Goal: Task Accomplishment & Management: Use online tool/utility

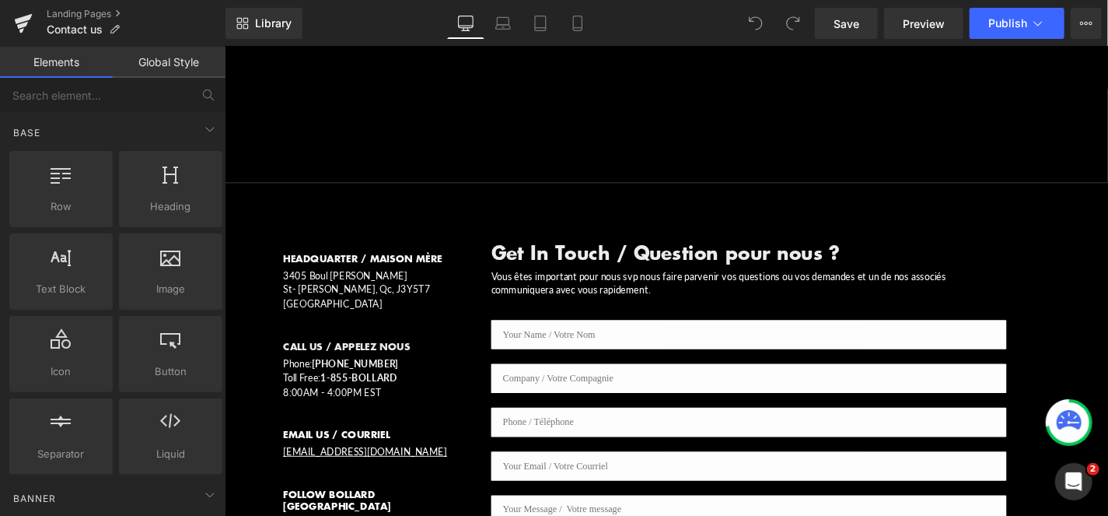
scroll to position [518, 0]
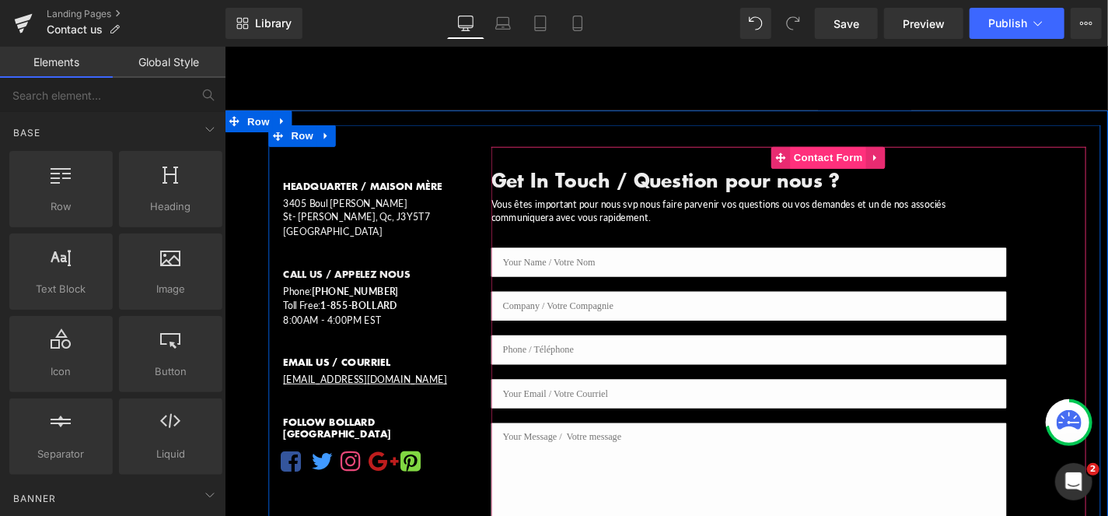
click at [856, 152] on span "Contact Form" at bounding box center [868, 163] width 82 height 23
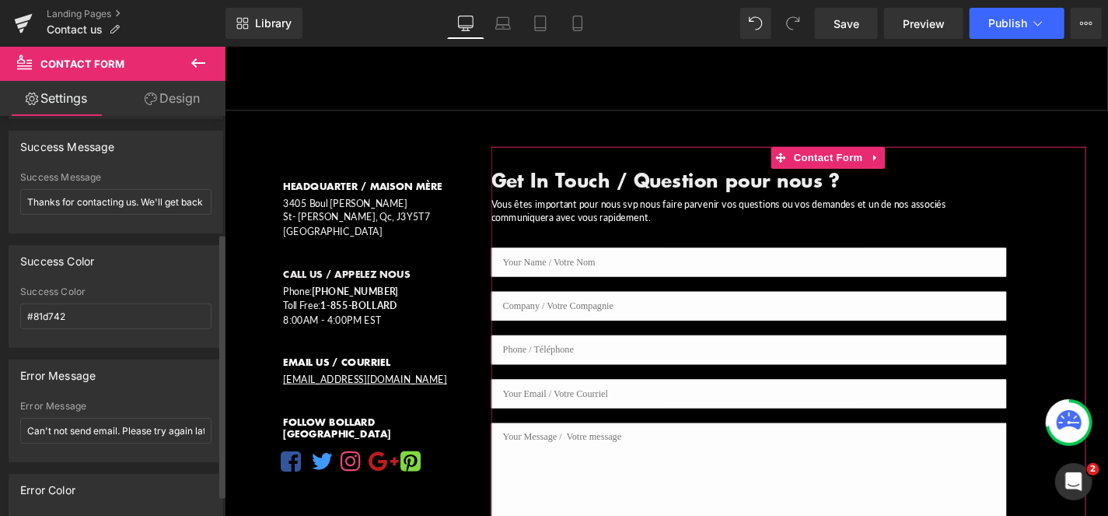
scroll to position [209, 0]
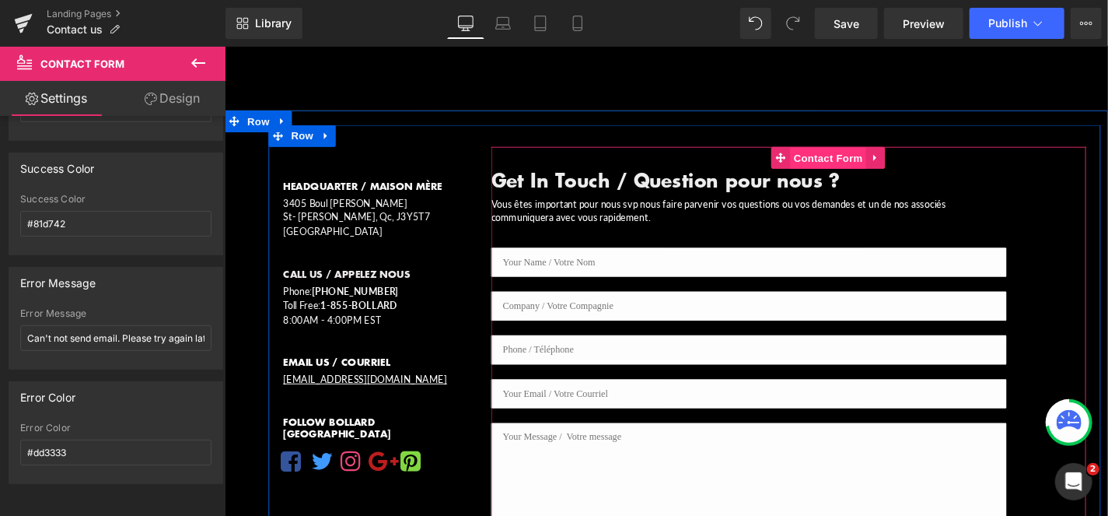
click at [857, 153] on span "Contact Form" at bounding box center [868, 164] width 82 height 23
click at [912, 158] on icon "Main content" at bounding box center [917, 164] width 11 height 12
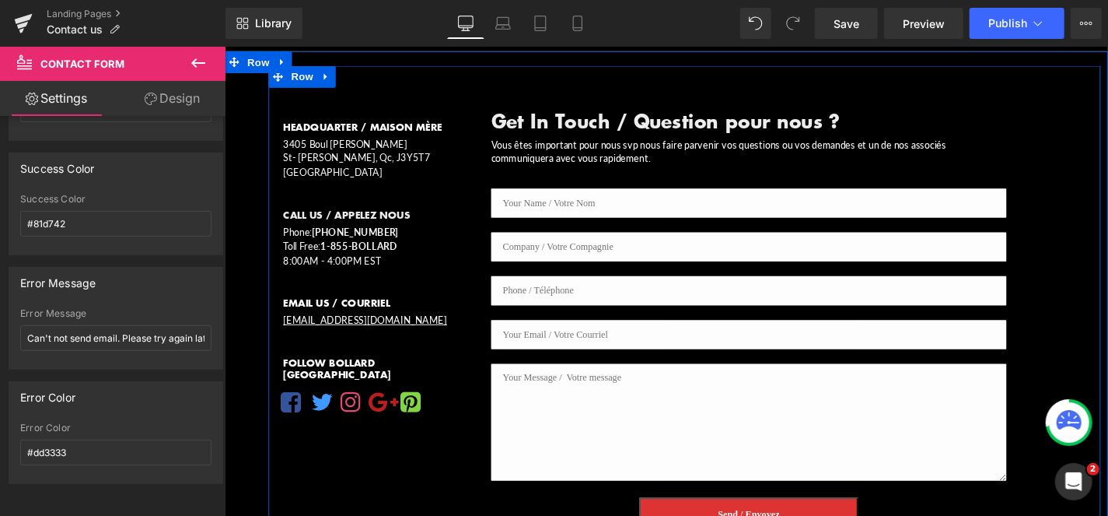
scroll to position [648, 0]
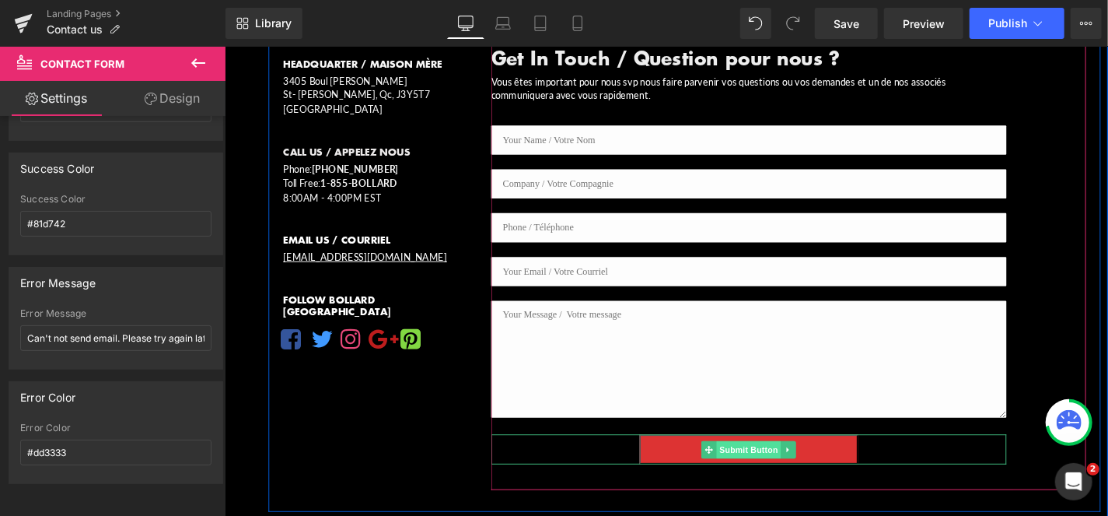
click at [775, 466] on span "Submit Button" at bounding box center [782, 475] width 68 height 19
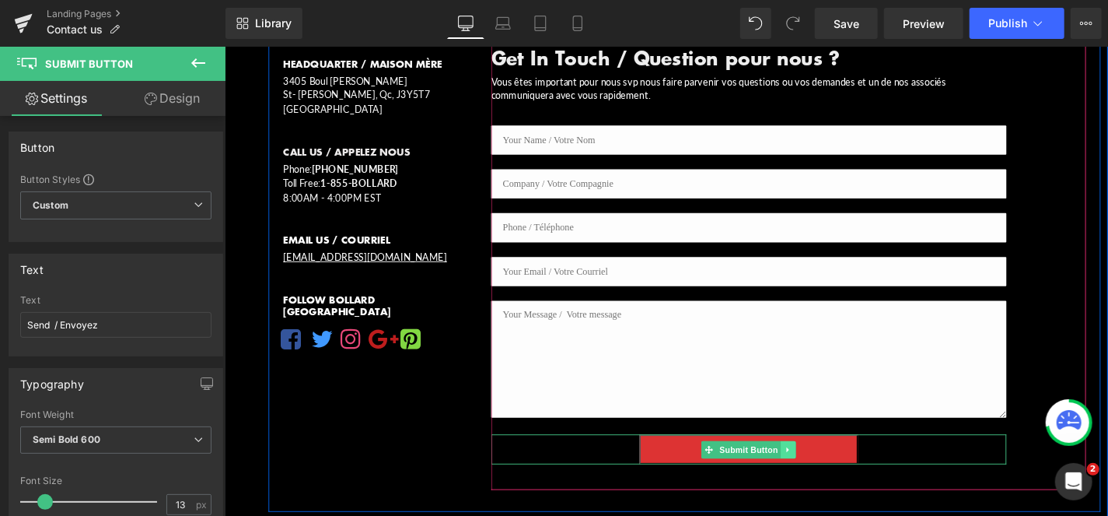
click at [820, 470] on icon "Main content" at bounding box center [824, 474] width 9 height 9
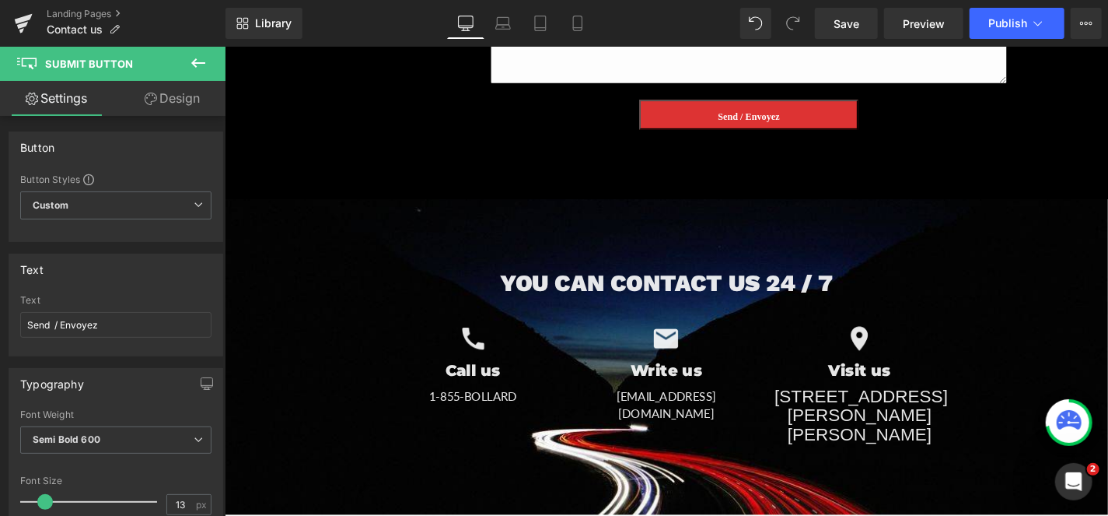
scroll to position [1037, 0]
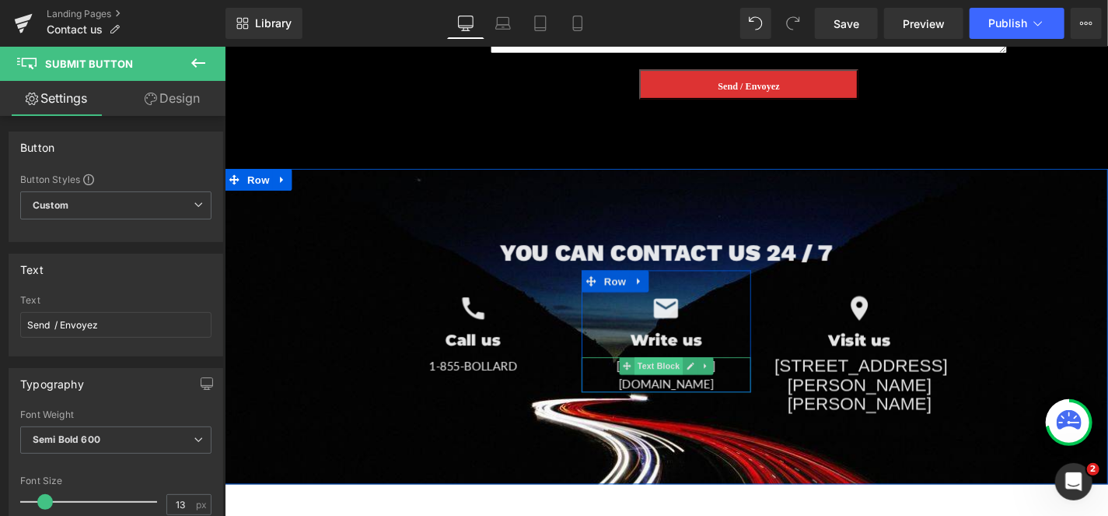
click at [674, 376] on span "Text Block" at bounding box center [685, 385] width 51 height 19
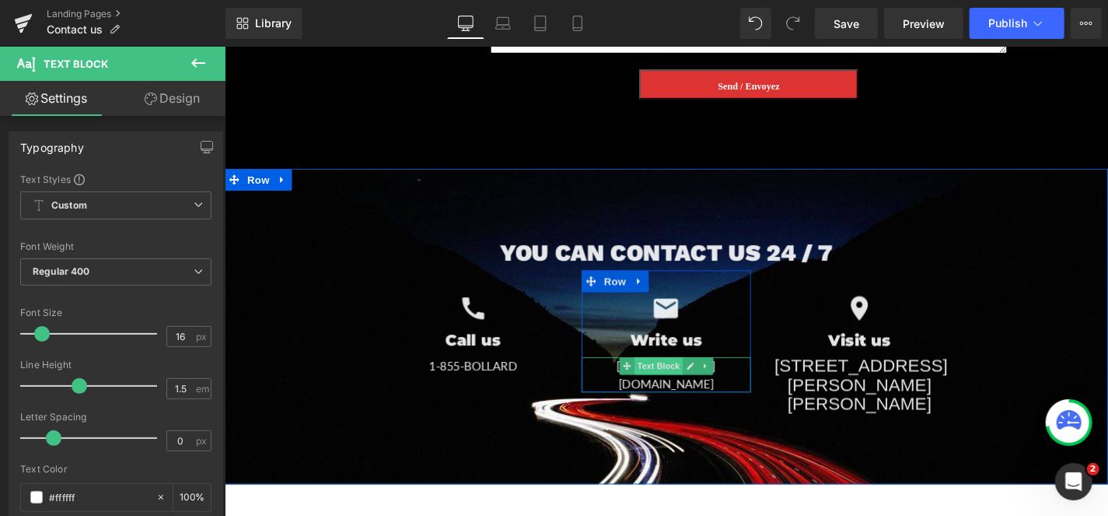
click at [678, 376] on span "Text Block" at bounding box center [685, 385] width 51 height 19
click at [677, 376] on span "Text Block" at bounding box center [685, 385] width 51 height 19
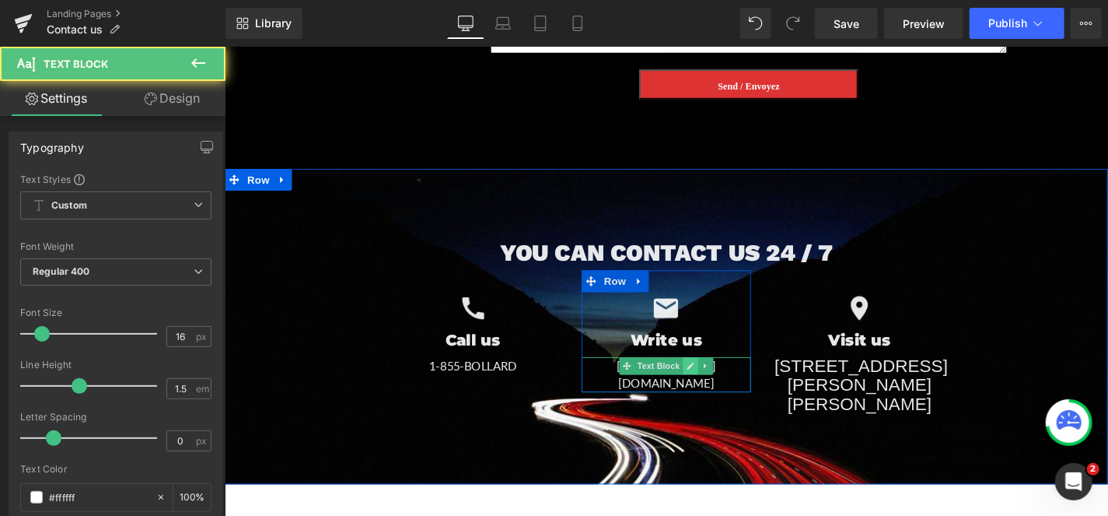
click at [715, 381] on icon "Main content" at bounding box center [719, 385] width 9 height 9
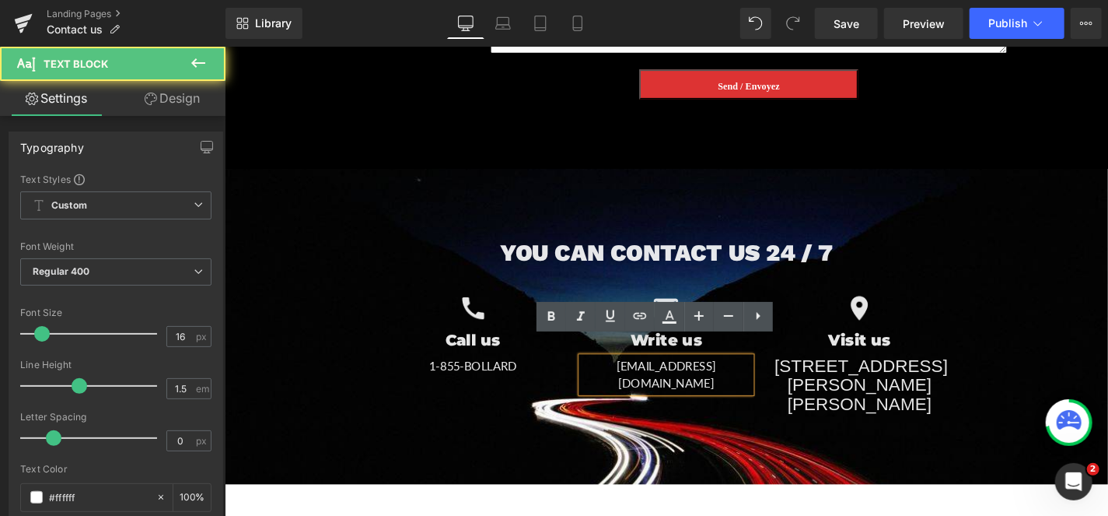
drag, startPoint x: 652, startPoint y: 364, endPoint x: 678, endPoint y: 367, distance: 26.6
click at [654, 376] on p "[EMAIL_ADDRESS][DOMAIN_NAME]" at bounding box center [694, 394] width 181 height 37
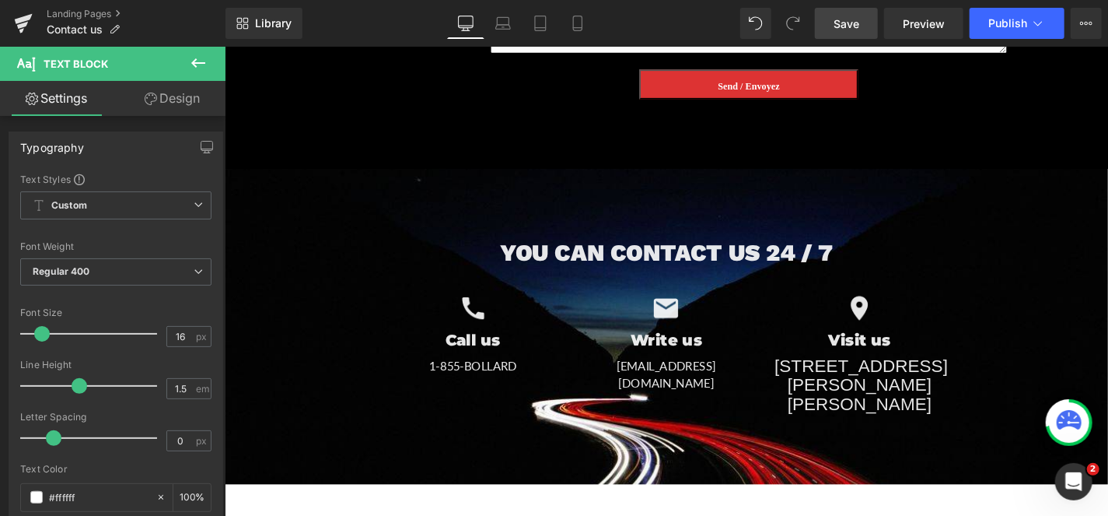
drag, startPoint x: 843, startPoint y: 19, endPoint x: 850, endPoint y: 13, distance: 9.4
click at [843, 19] on span "Save" at bounding box center [847, 24] width 26 height 16
click at [1023, 12] on button "Publish" at bounding box center [1017, 23] width 95 height 31
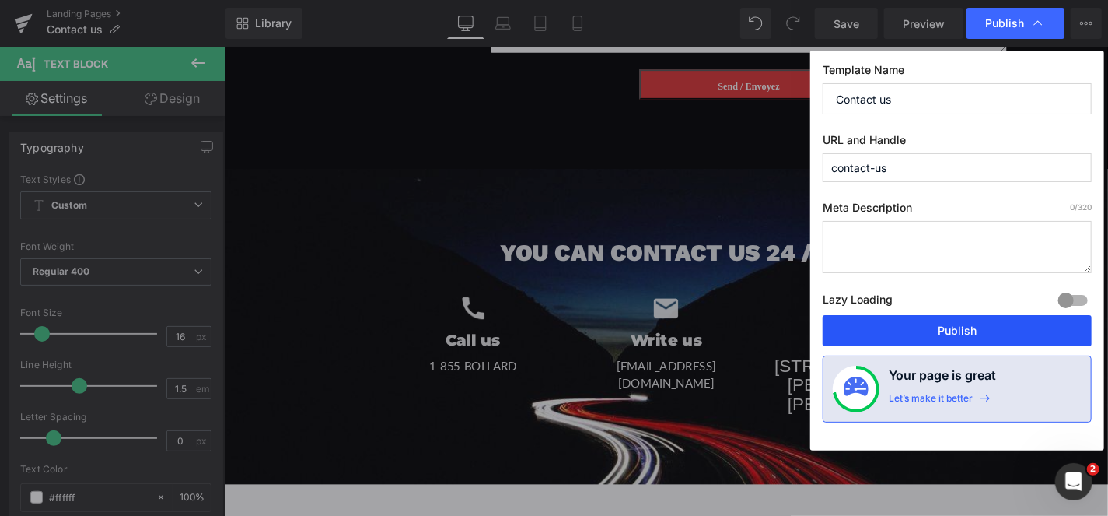
click at [956, 327] on button "Publish" at bounding box center [957, 330] width 269 height 31
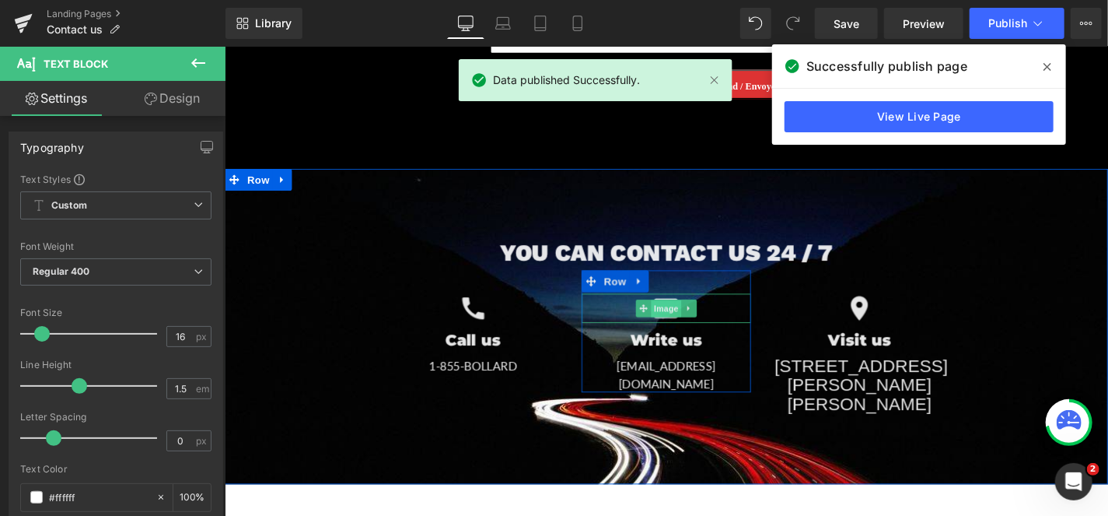
click at [686, 316] on span "Image" at bounding box center [694, 325] width 33 height 19
